Goal: Task Accomplishment & Management: Manage account settings

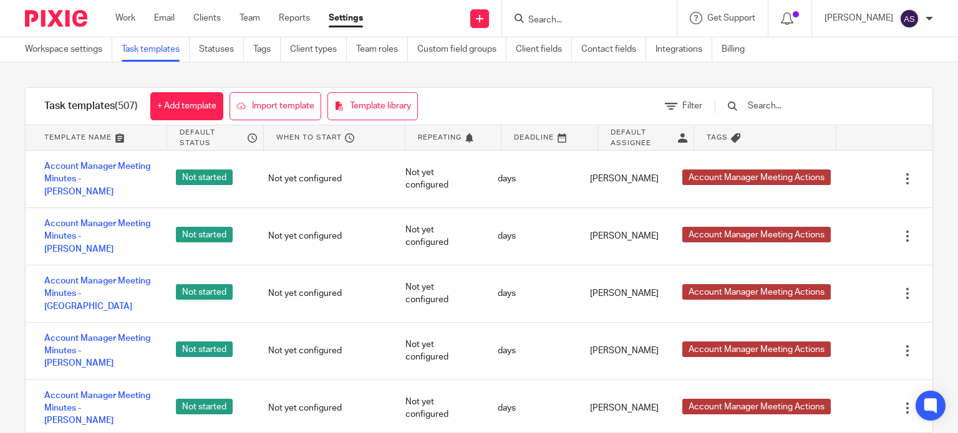
click at [572, 24] on input "Search" at bounding box center [583, 20] width 112 height 11
click at [581, 11] on form at bounding box center [593, 19] width 133 height 16
click at [551, 17] on input "Search" at bounding box center [583, 20] width 112 height 11
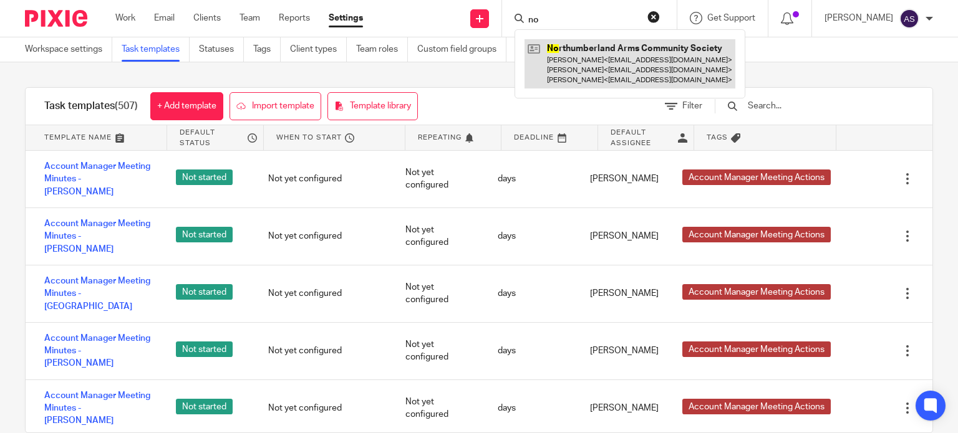
type input "no"
click at [579, 64] on link at bounding box center [629, 63] width 211 height 49
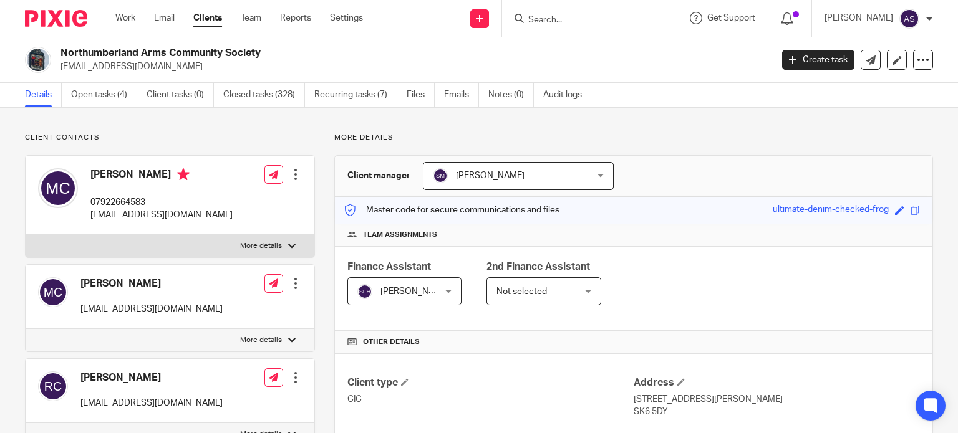
click at [293, 174] on div at bounding box center [295, 174] width 12 height 12
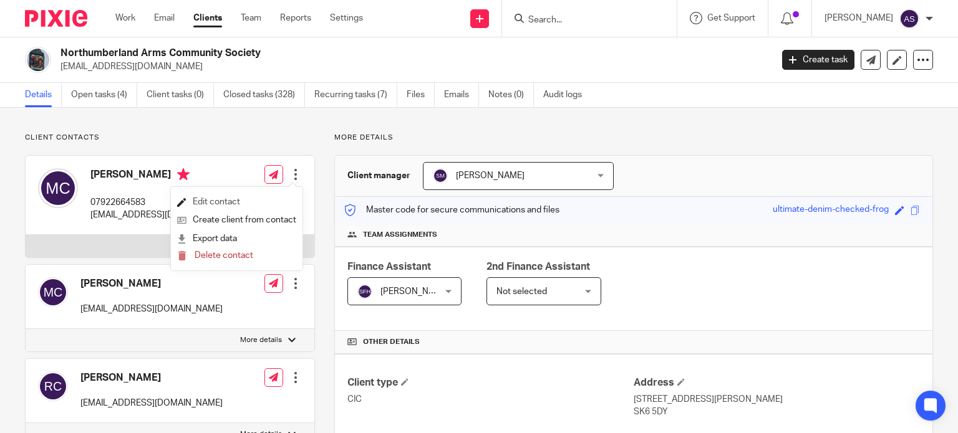
click at [232, 199] on link "Edit contact" at bounding box center [236, 202] width 119 height 18
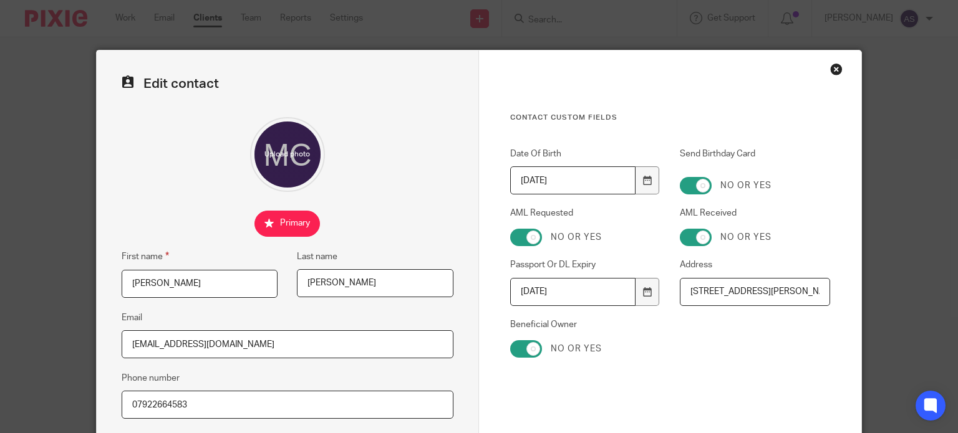
click at [539, 291] on input "2025-07-23" at bounding box center [572, 292] width 125 height 28
type input "2026-04-04"
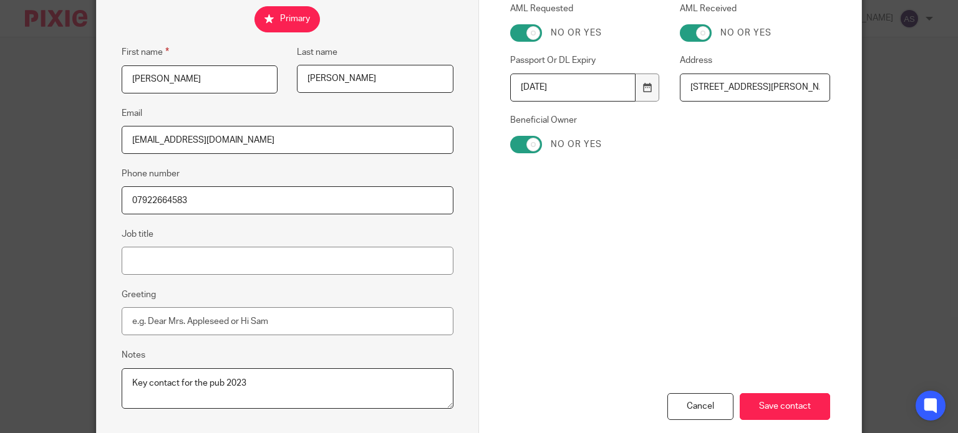
scroll to position [217, 0]
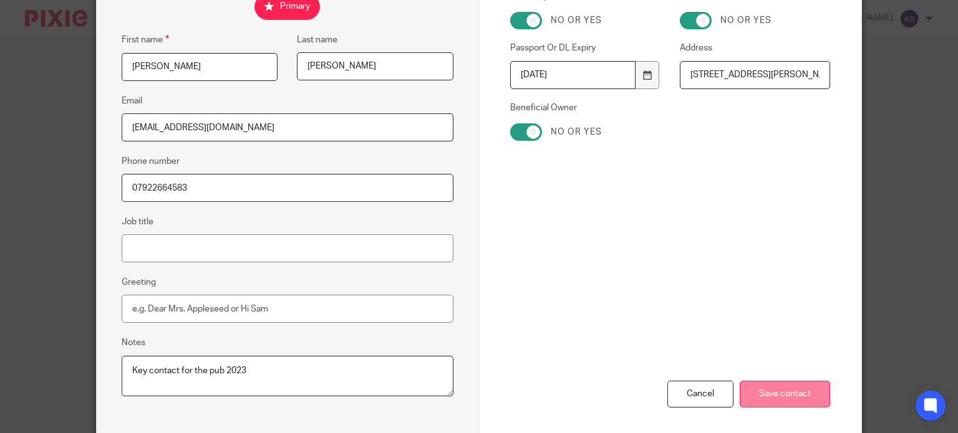
click at [802, 391] on input "Save contact" at bounding box center [784, 394] width 90 height 27
click at [768, 390] on input "Save contact" at bounding box center [784, 394] width 90 height 27
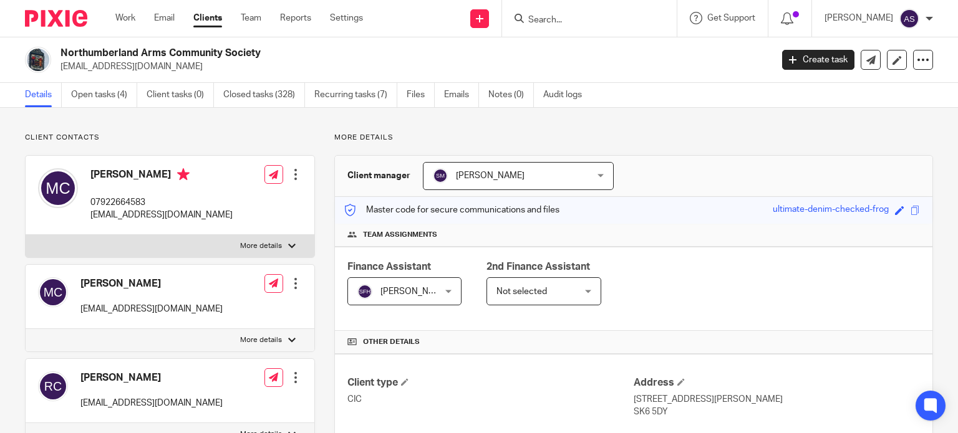
click at [579, 22] on input "Search" at bounding box center [583, 20] width 112 height 11
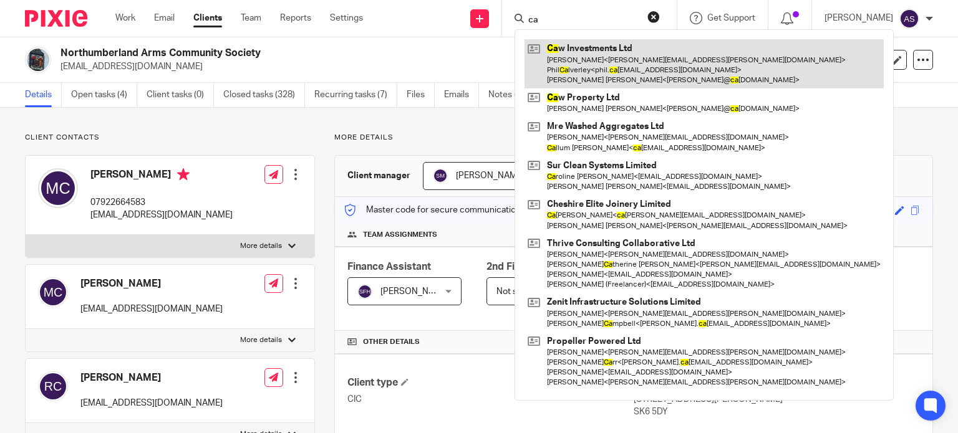
type input "ca"
click at [584, 55] on link at bounding box center [703, 63] width 359 height 49
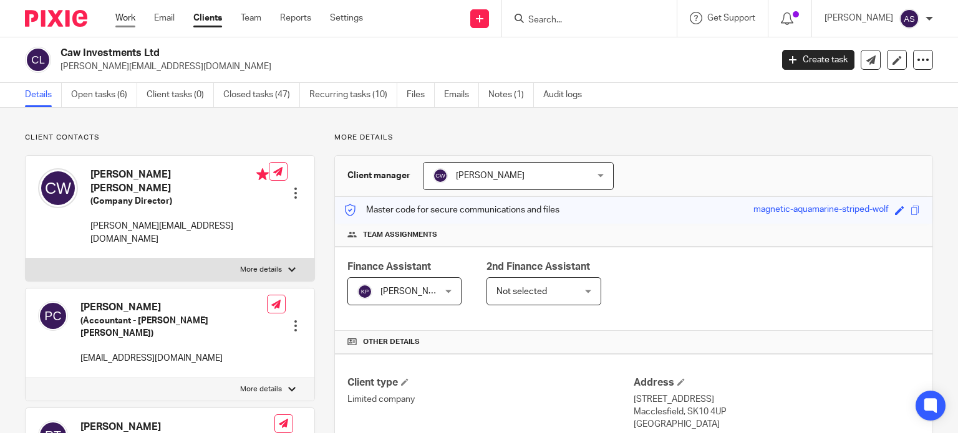
click at [127, 15] on link "Work" at bounding box center [125, 18] width 20 height 12
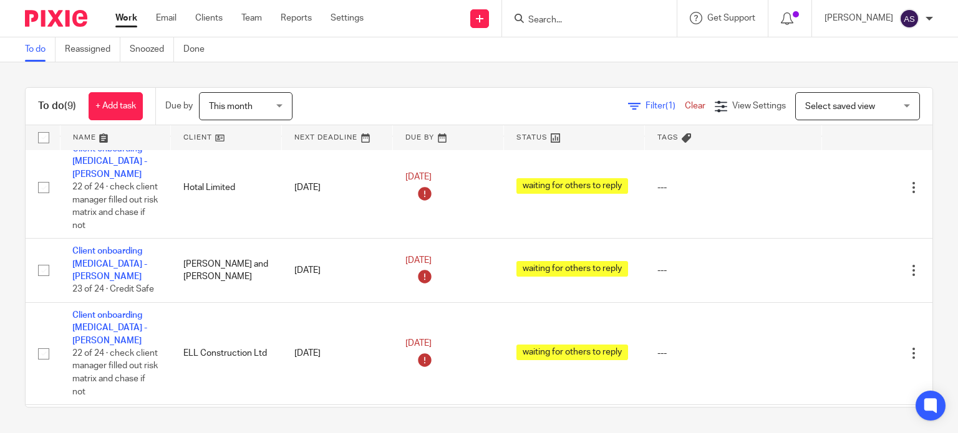
scroll to position [156, 0]
